Goal: Task Accomplishment & Management: Manage account settings

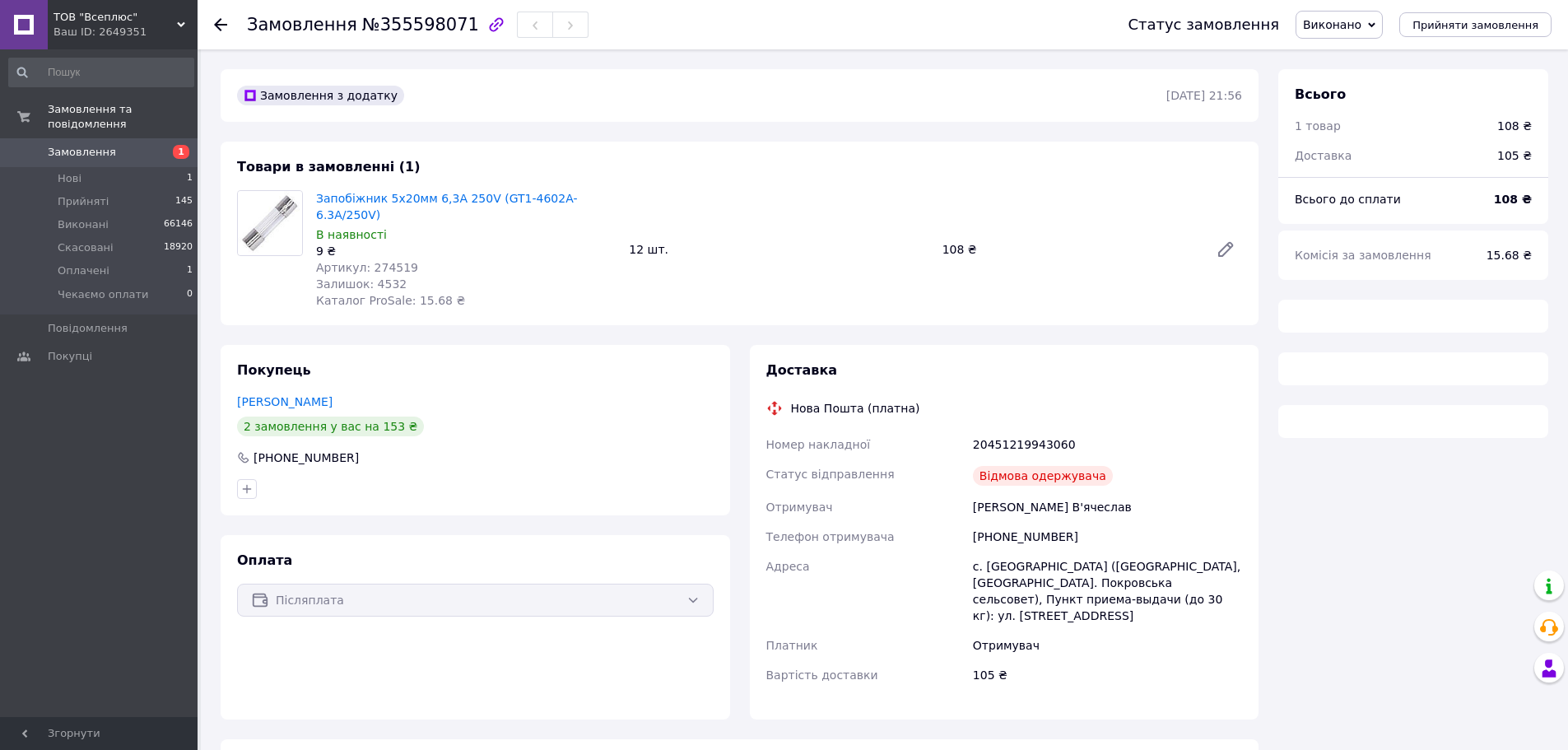
click at [1351, 26] on span "Виконано" at bounding box center [1332, 25] width 59 height 13
click at [1369, 76] on li "Скасовано" at bounding box center [1350, 82] width 108 height 25
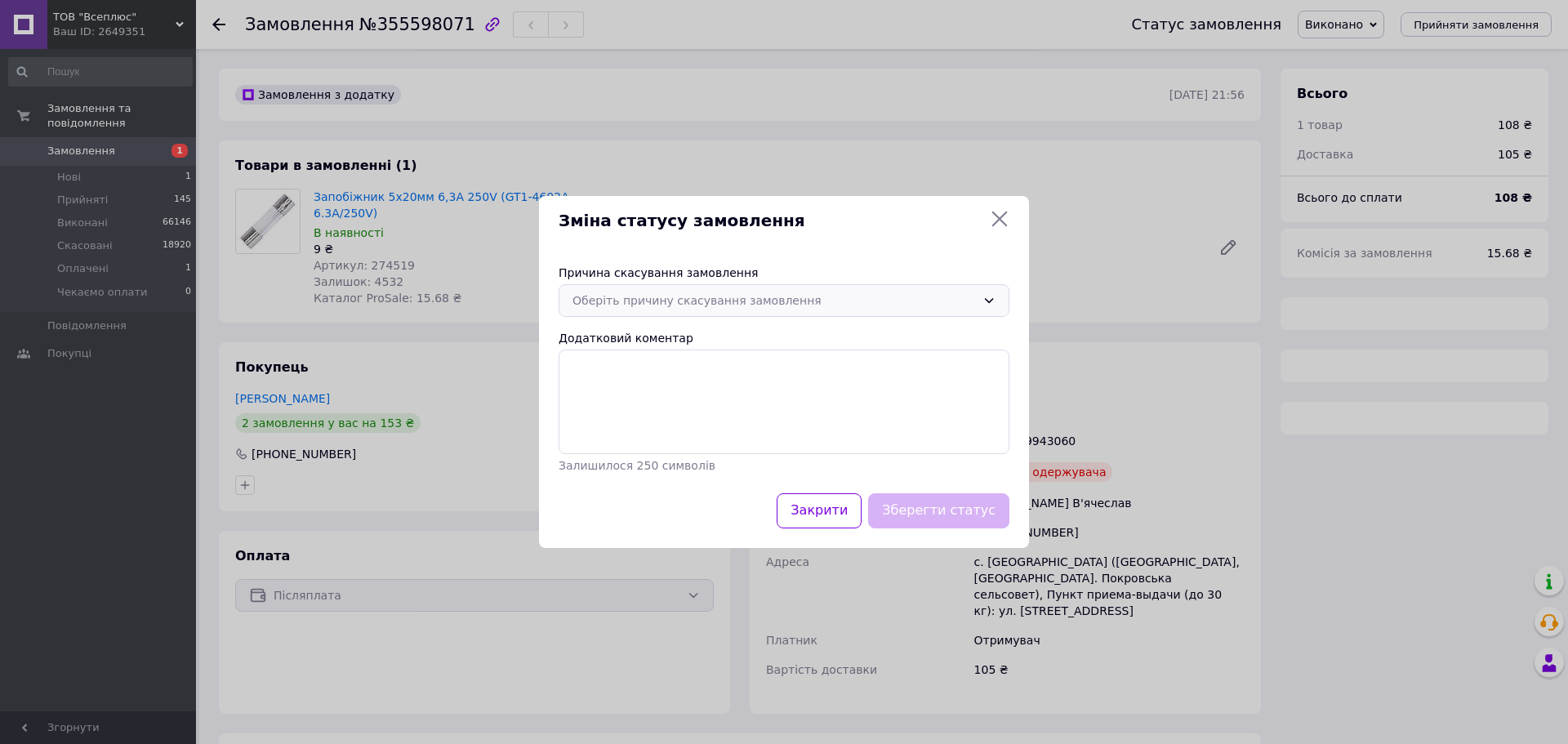
click at [696, 302] on div "Оберіть причину скасування замовлення" at bounding box center [774, 300] width 403 height 18
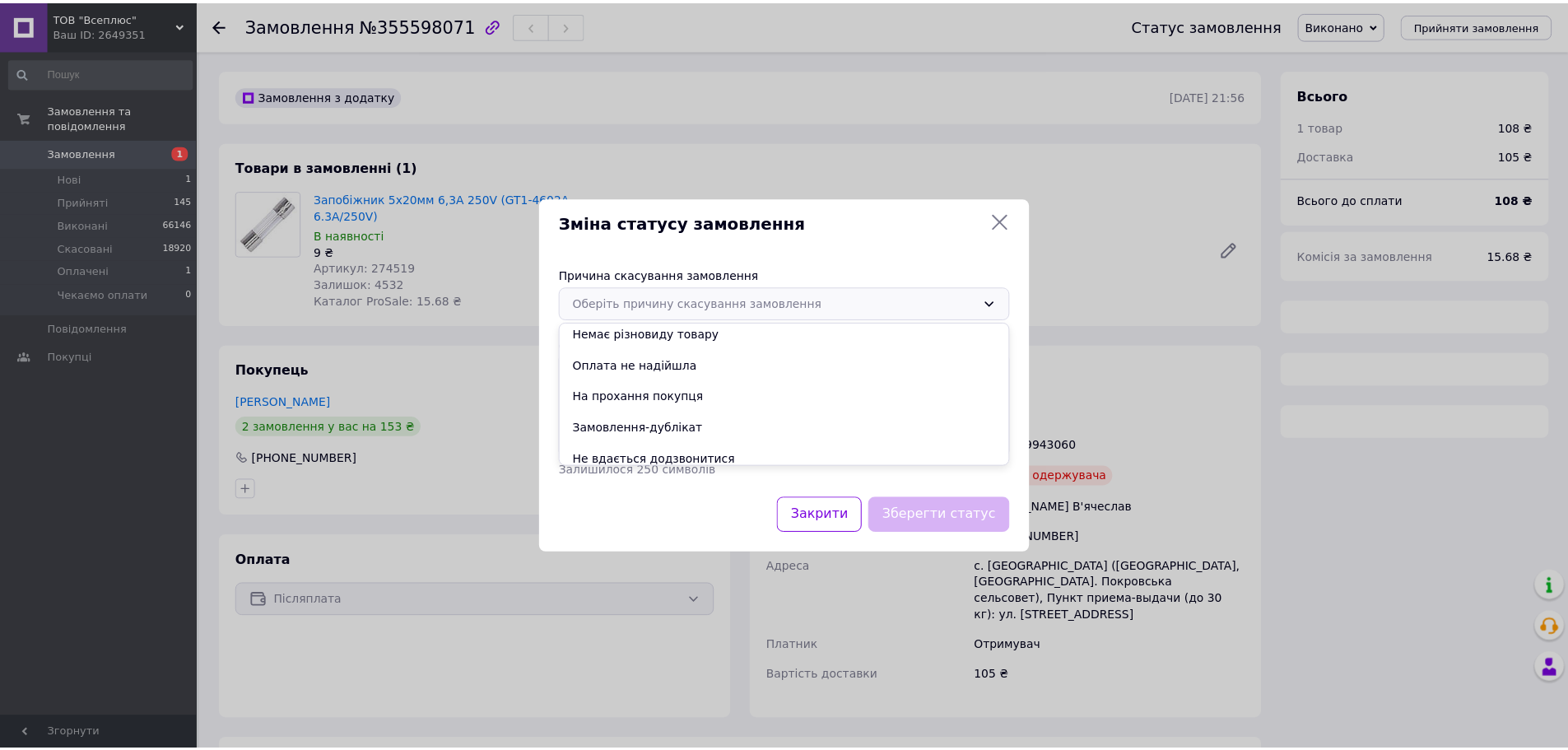
scroll to position [77, 0]
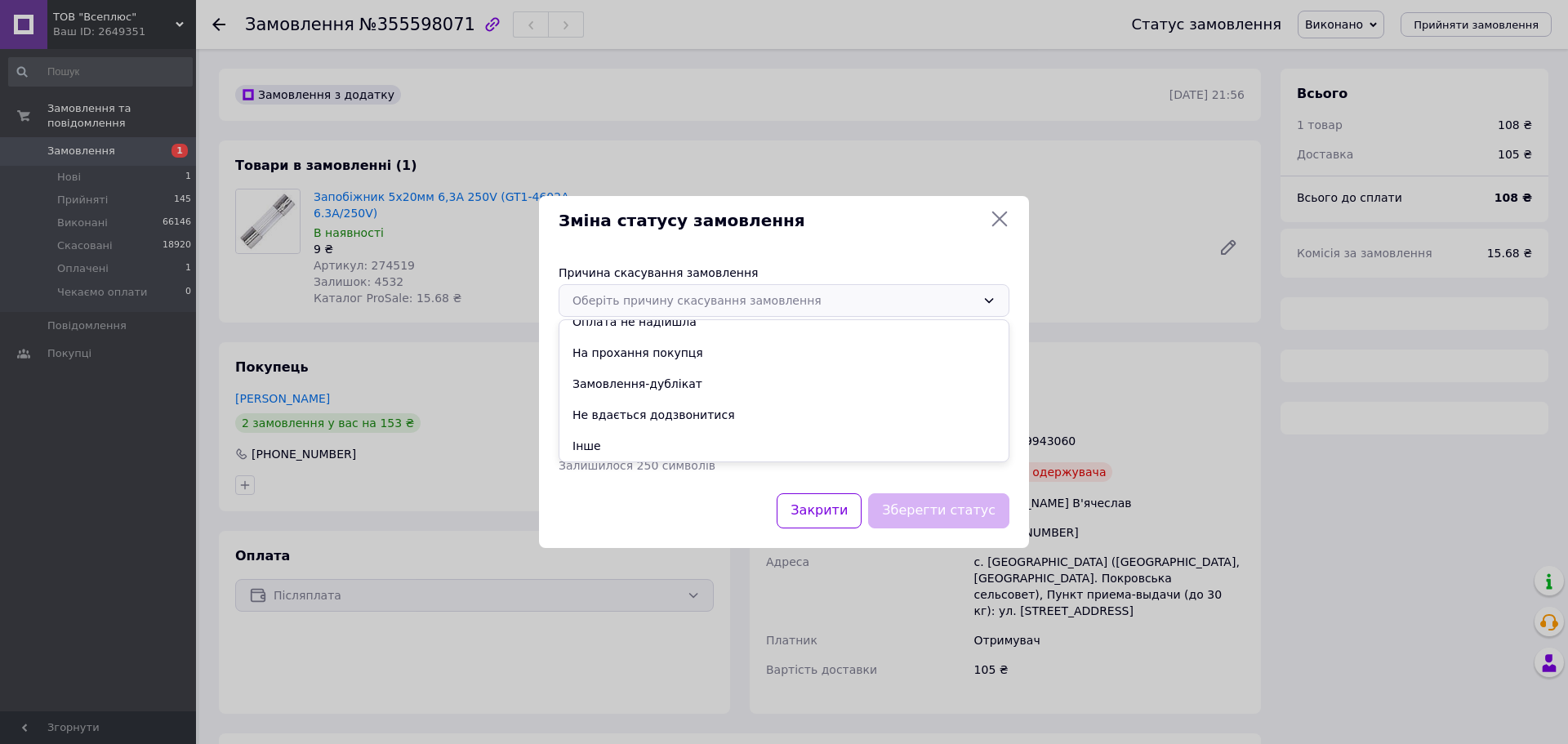
click at [632, 446] on li "Інше" at bounding box center [784, 446] width 449 height 31
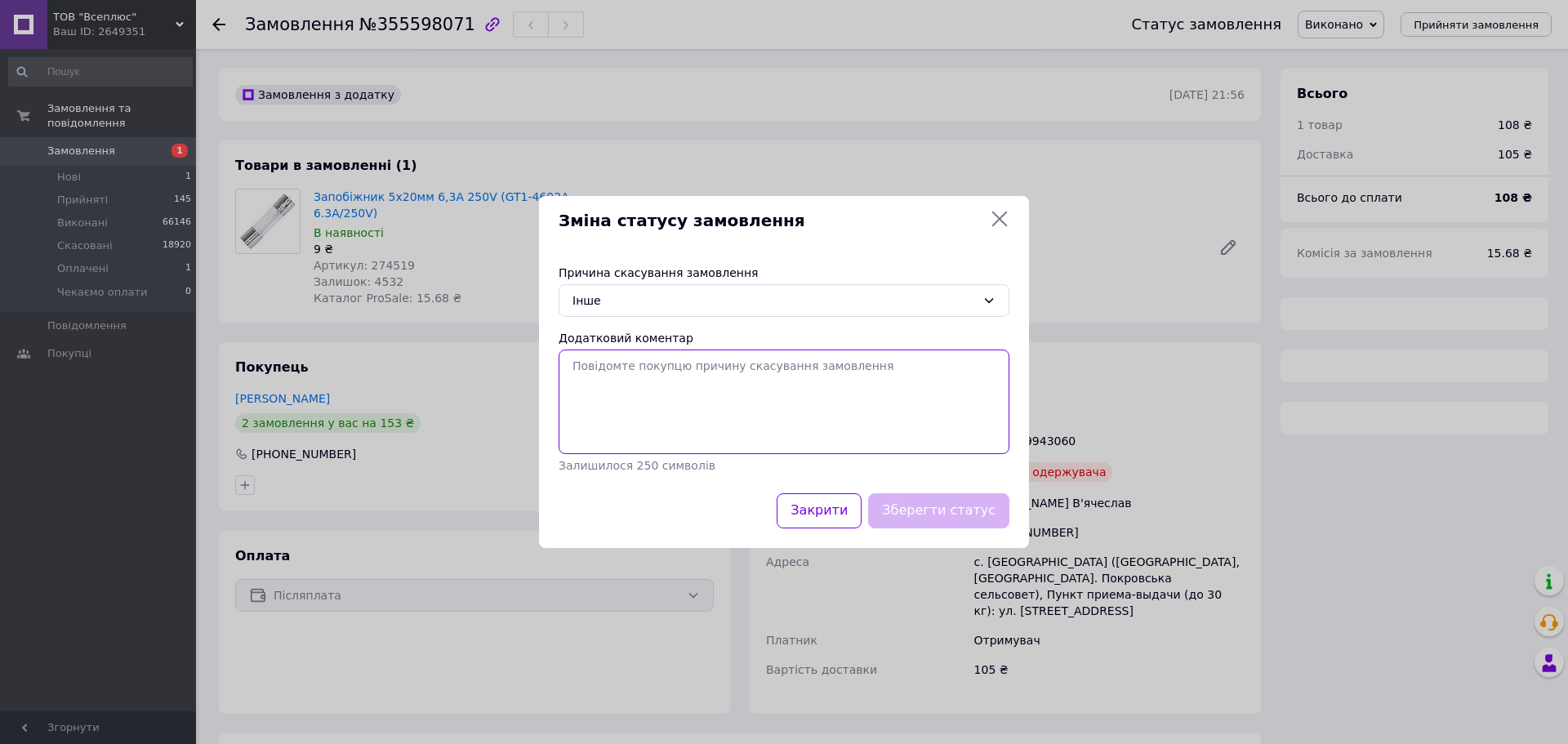
click at [665, 404] on textarea "Додатковий коментар" at bounding box center [784, 401] width 450 height 104
paste textarea "[PERSON_NAME] відмовився від отримання посилки."
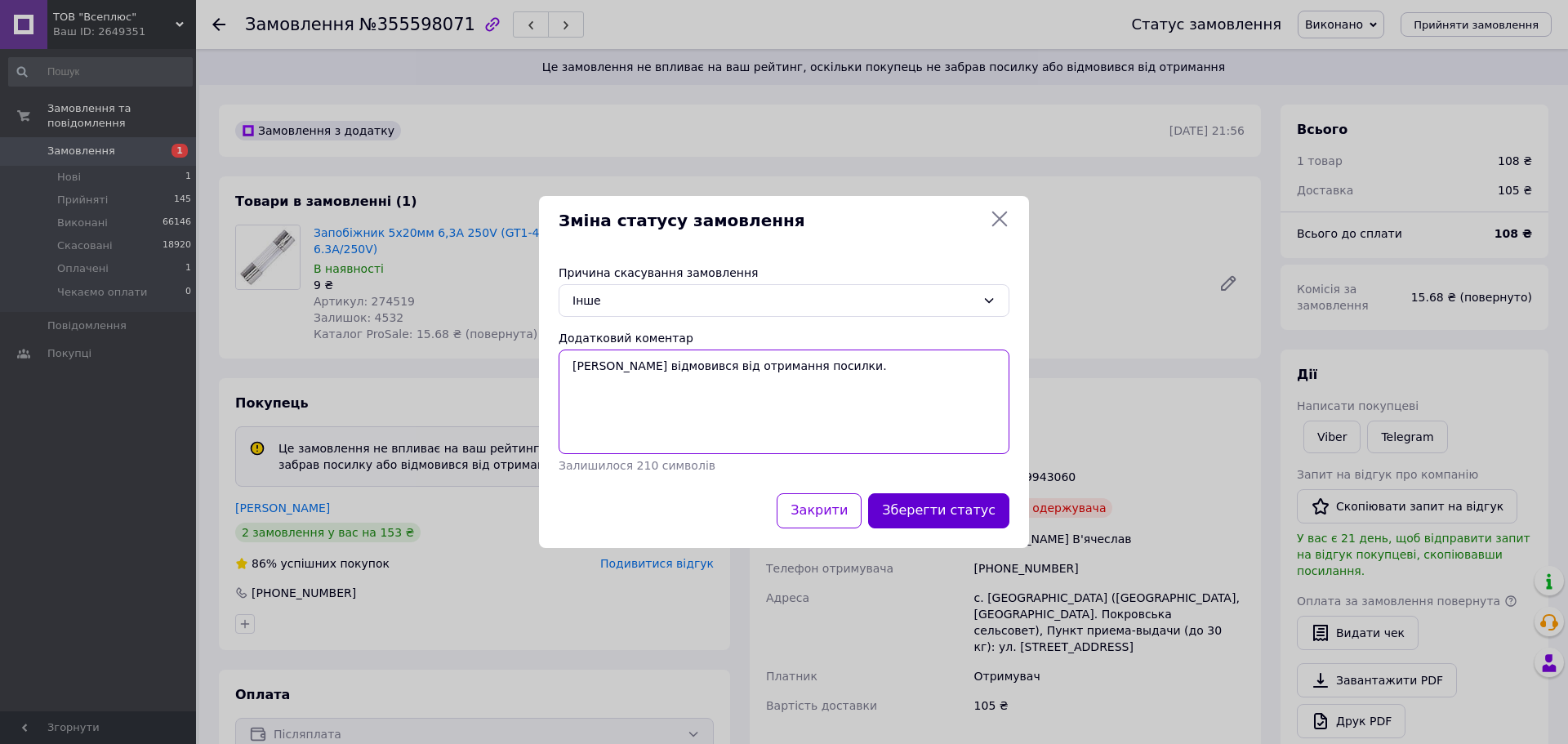
type textarea "[PERSON_NAME] відмовився від отримання посилки."
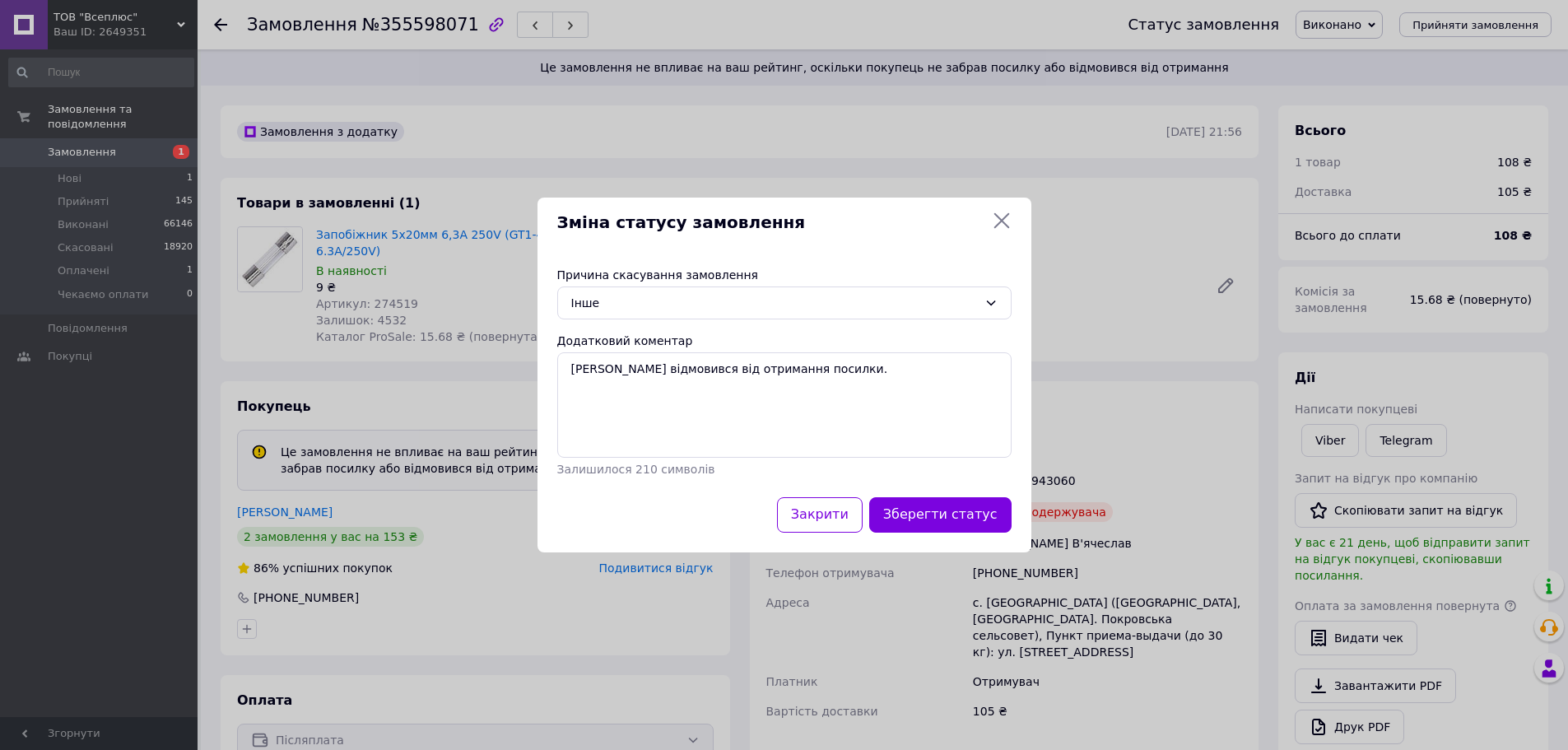
drag, startPoint x: 1005, startPoint y: 518, endPoint x: 368, endPoint y: 141, distance: 740.2
click at [1004, 517] on button "Зберегти статус" at bounding box center [941, 515] width 143 height 35
